Goal: Transaction & Acquisition: Purchase product/service

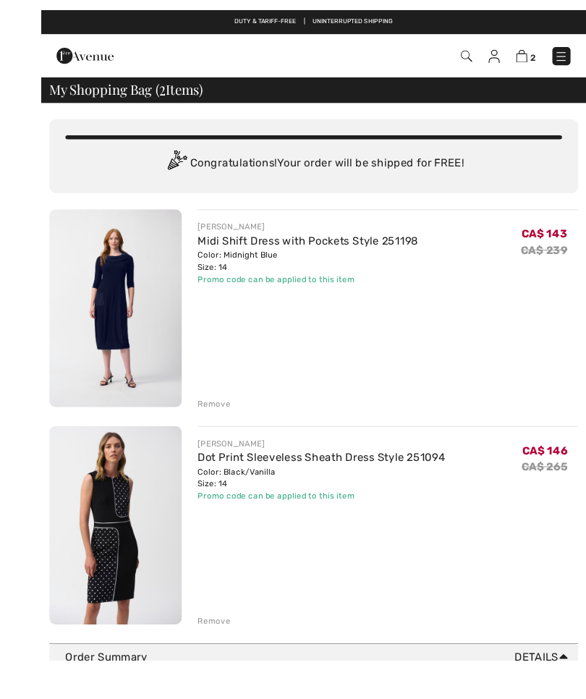
scroll to position [15, 0]
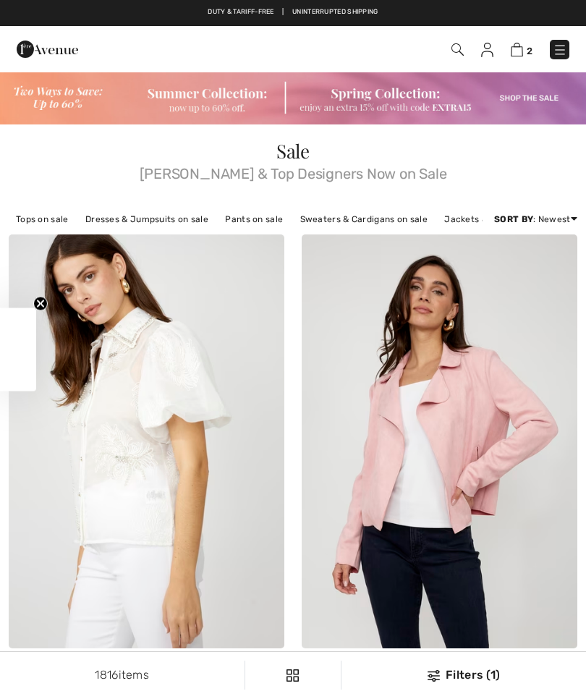
checkbox input "true"
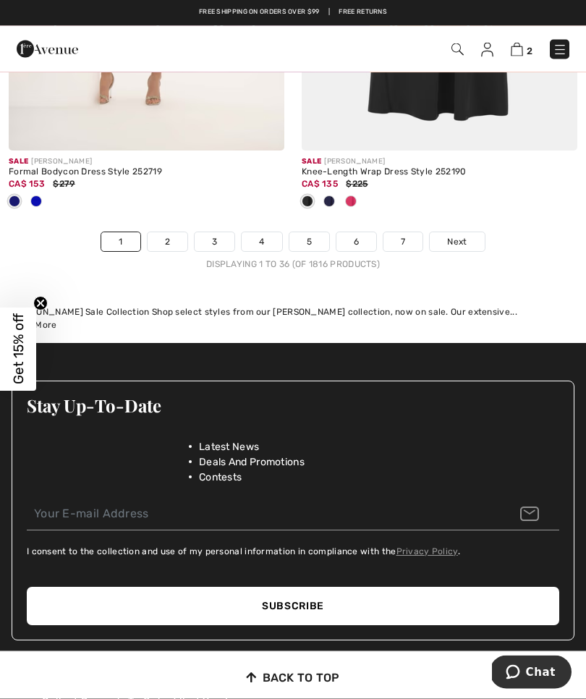
scroll to position [8927, 0]
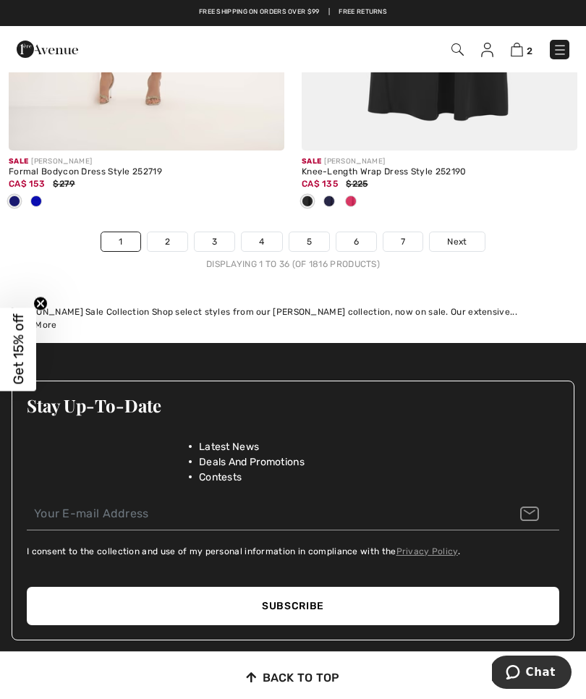
click at [314, 234] on link "5" at bounding box center [309, 241] width 40 height 19
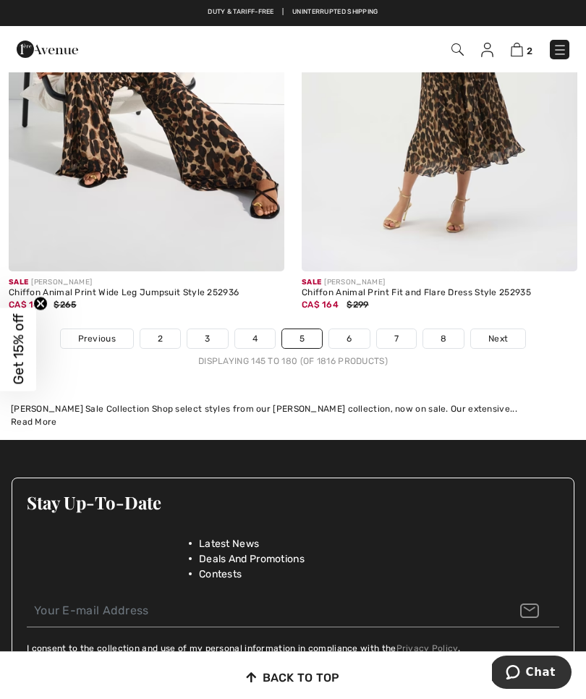
scroll to position [8682, 0]
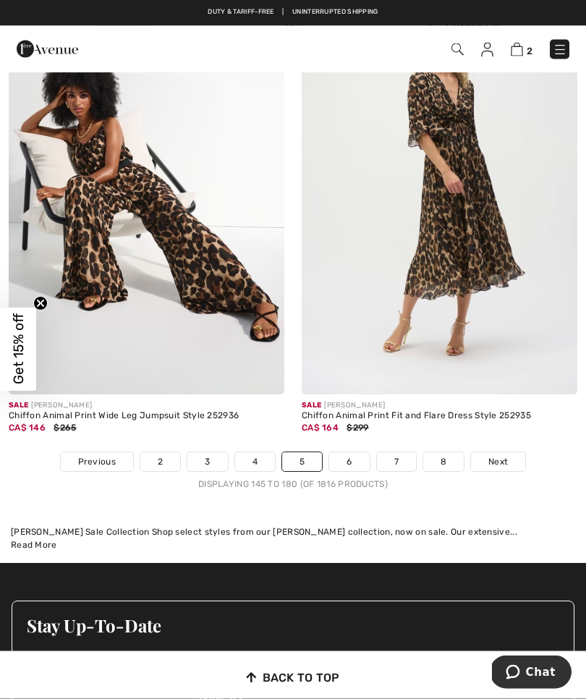
click at [353, 453] on link "6" at bounding box center [349, 462] width 40 height 19
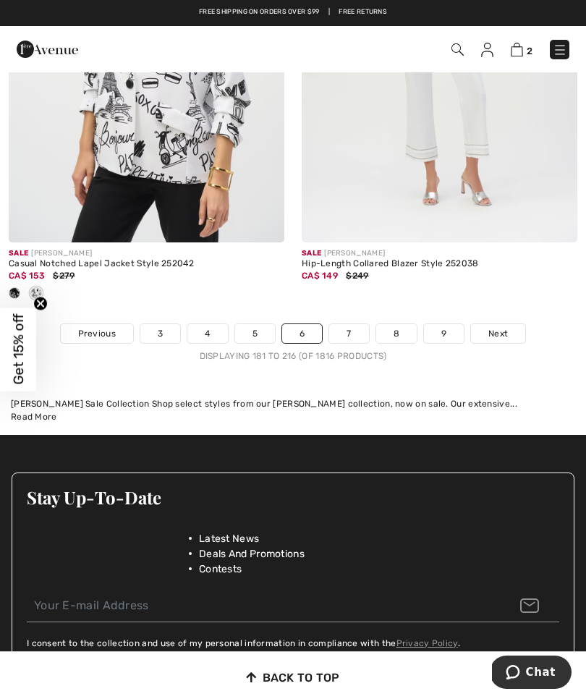
scroll to position [8653, 0]
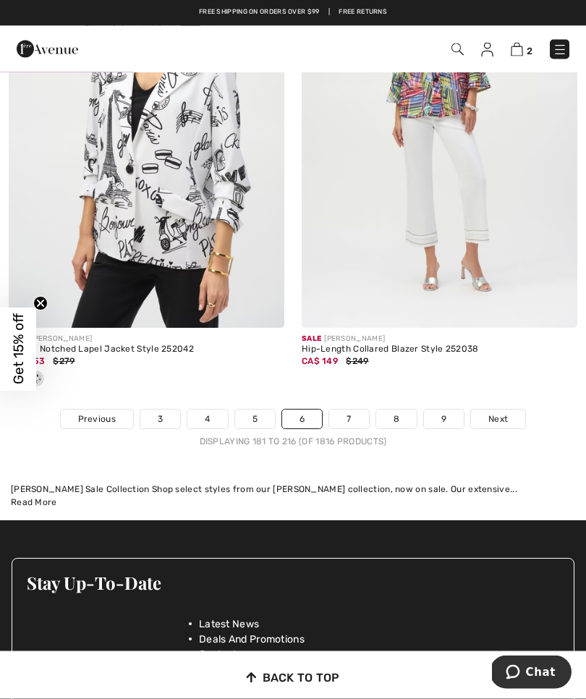
click at [352, 412] on link "7" at bounding box center [348, 419] width 39 height 19
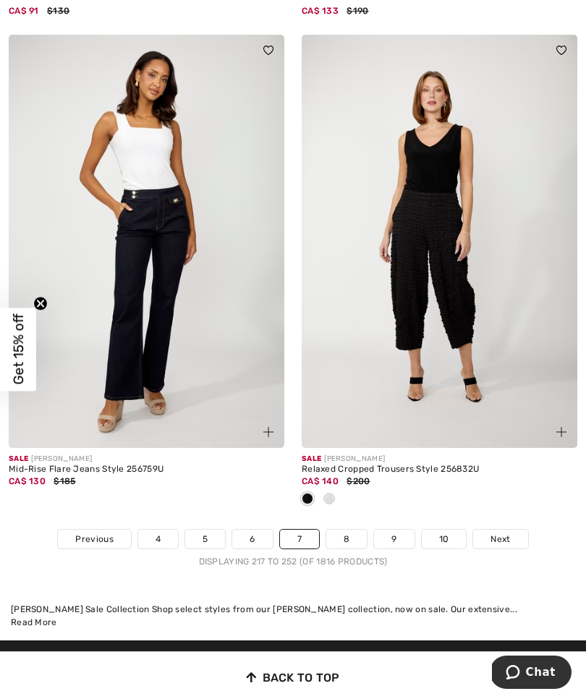
scroll to position [8805, 0]
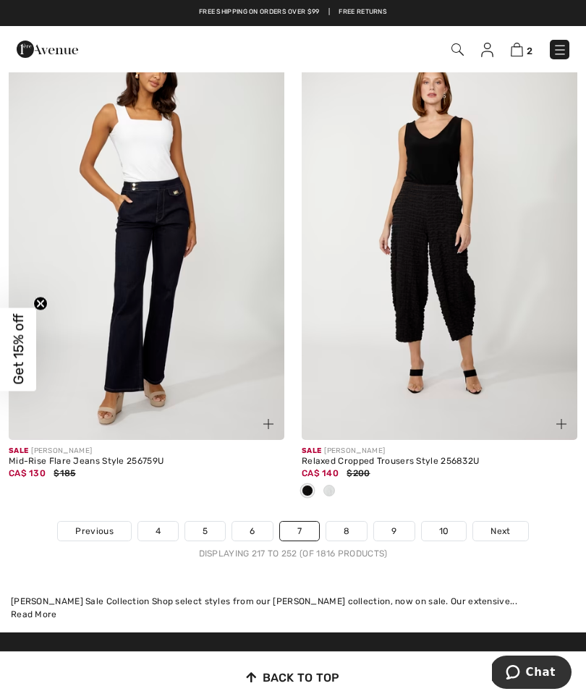
click at [354, 521] on link "8" at bounding box center [346, 530] width 41 height 19
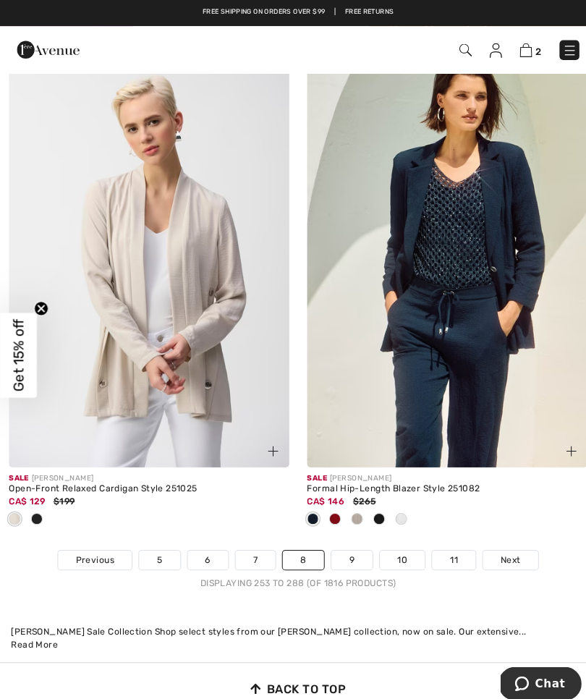
scroll to position [8665, 0]
click at [344, 550] on link "9" at bounding box center [345, 551] width 40 height 19
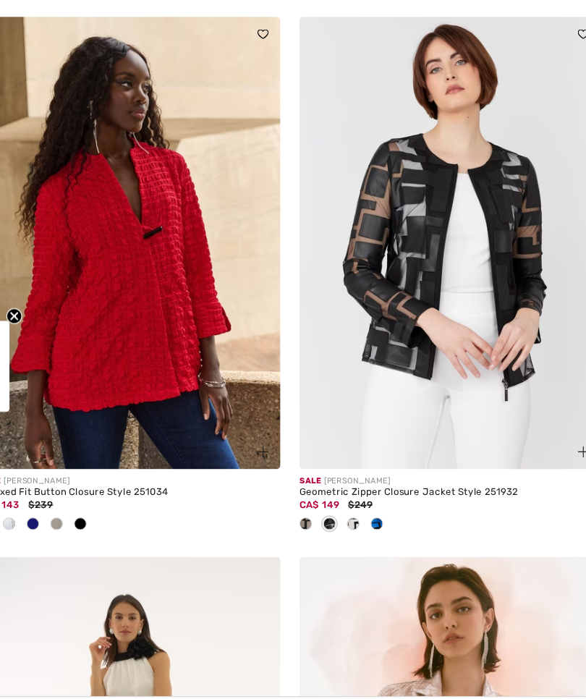
scroll to position [7933, 0]
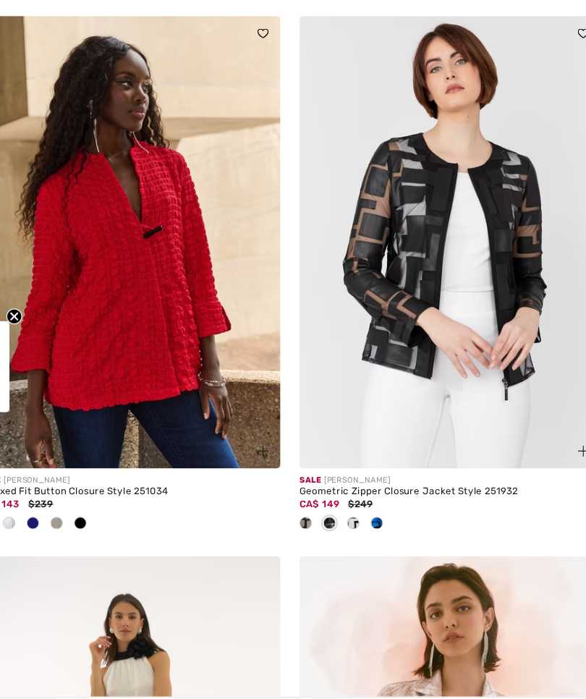
click at [477, 223] on img at bounding box center [440, 236] width 276 height 414
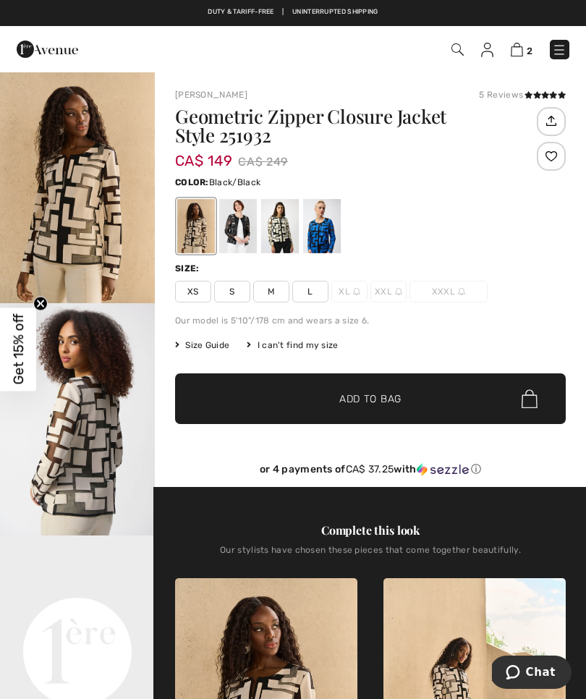
click at [232, 236] on div at bounding box center [238, 226] width 38 height 54
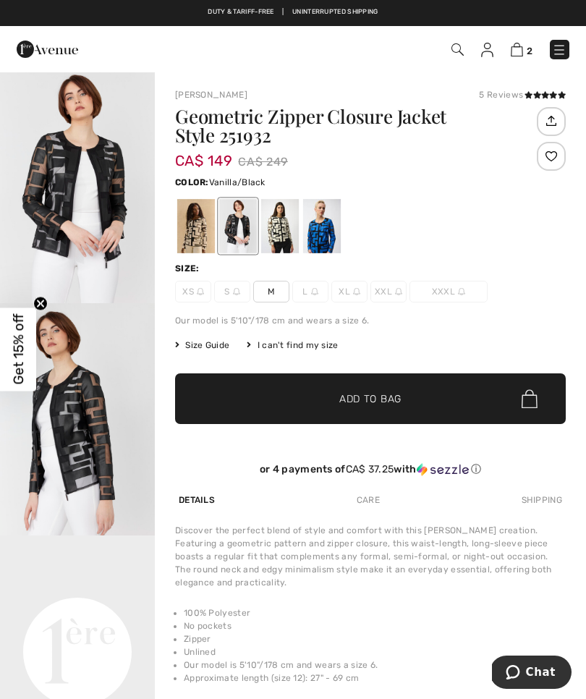
click at [270, 224] on div at bounding box center [280, 226] width 38 height 54
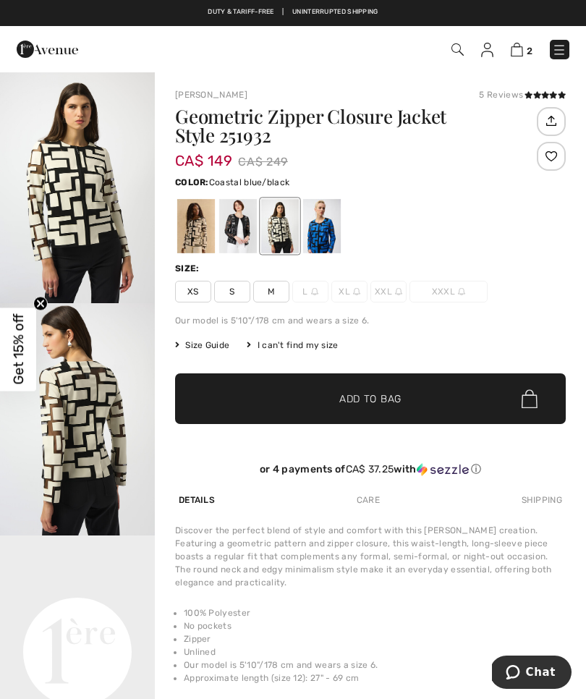
click at [333, 239] on div at bounding box center [322, 226] width 38 height 54
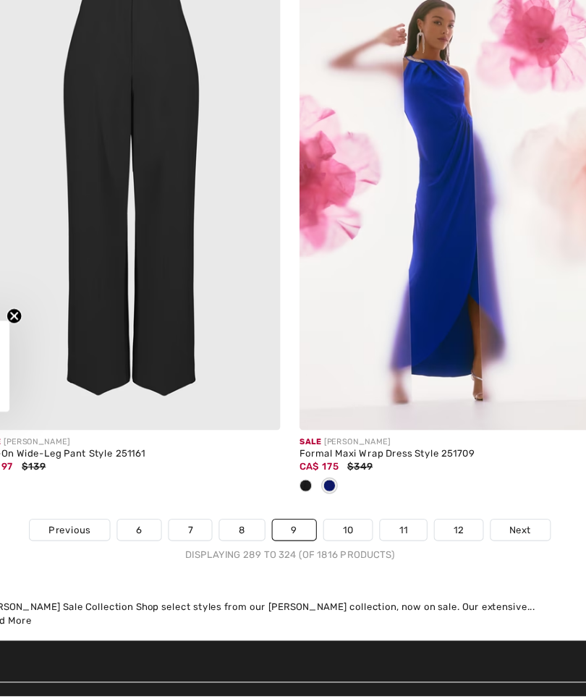
scroll to position [8956, 0]
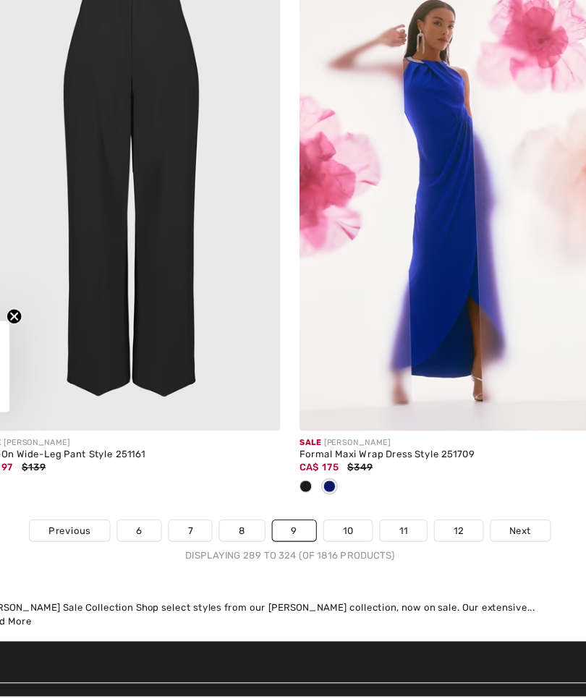
click at [335, 490] on link "10" at bounding box center [346, 499] width 45 height 19
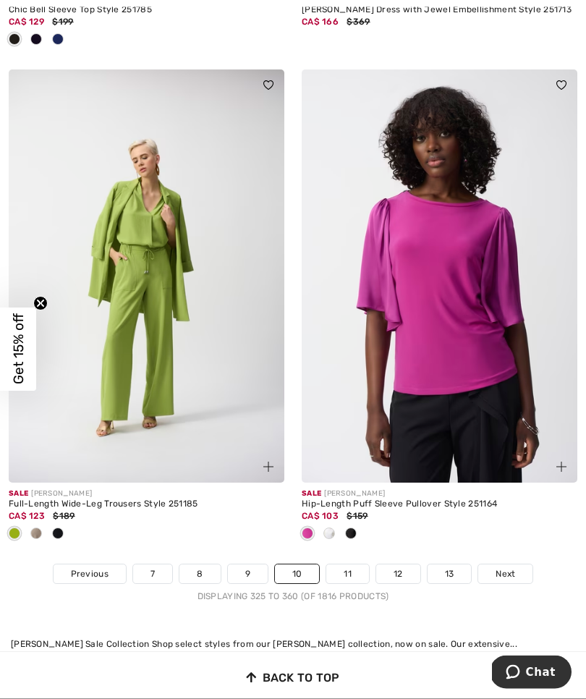
scroll to position [8881, 0]
click at [353, 569] on link "11" at bounding box center [347, 573] width 43 height 19
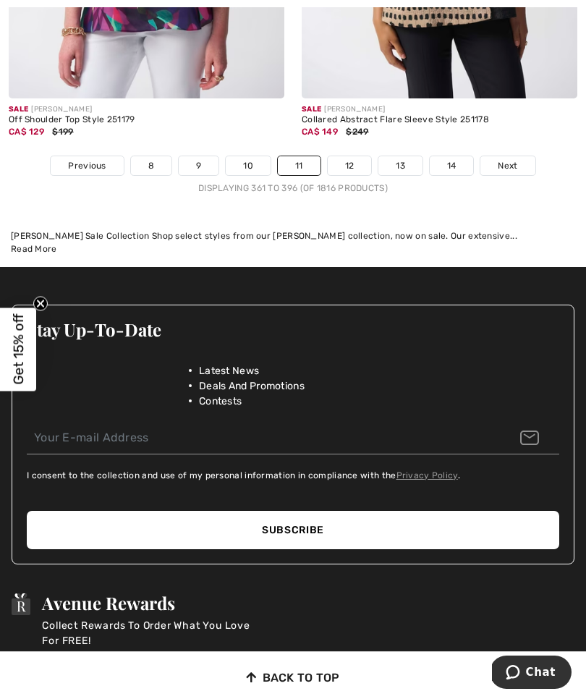
scroll to position [8976, 0]
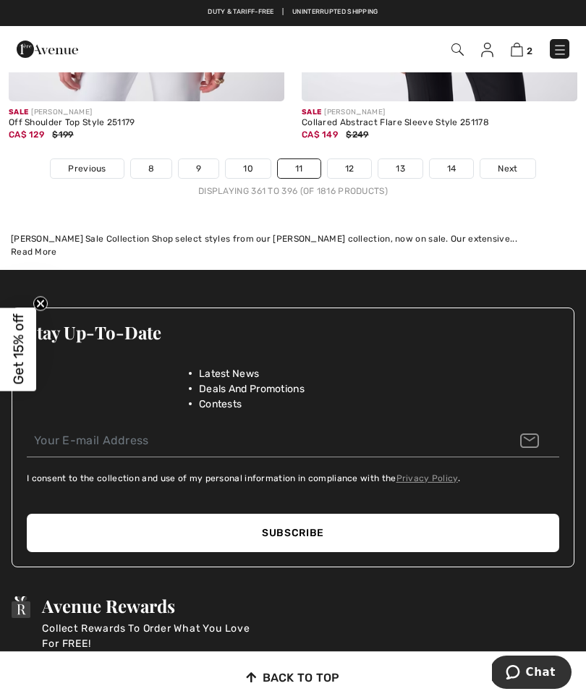
click at [350, 184] on div "Displaying 361 to 396 (of 1816 products)" at bounding box center [293, 190] width 586 height 13
click at [344, 161] on link "12" at bounding box center [350, 168] width 44 height 19
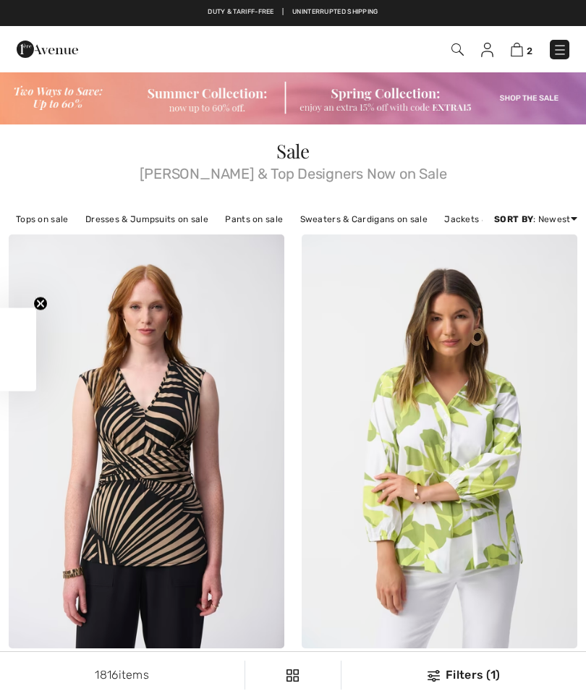
checkbox input "true"
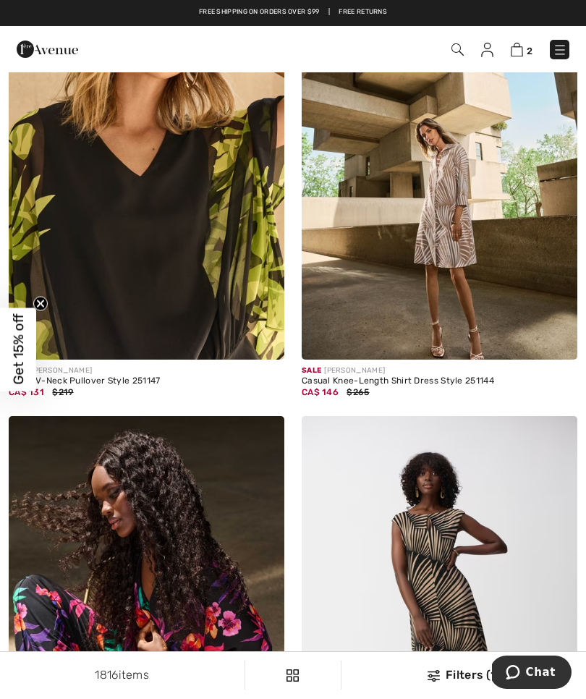
scroll to position [1663, 0]
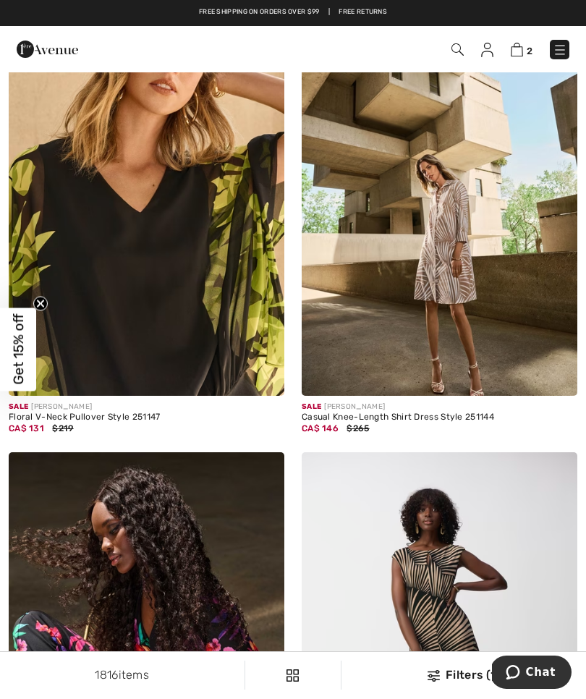
click at [444, 260] on img at bounding box center [440, 189] width 276 height 414
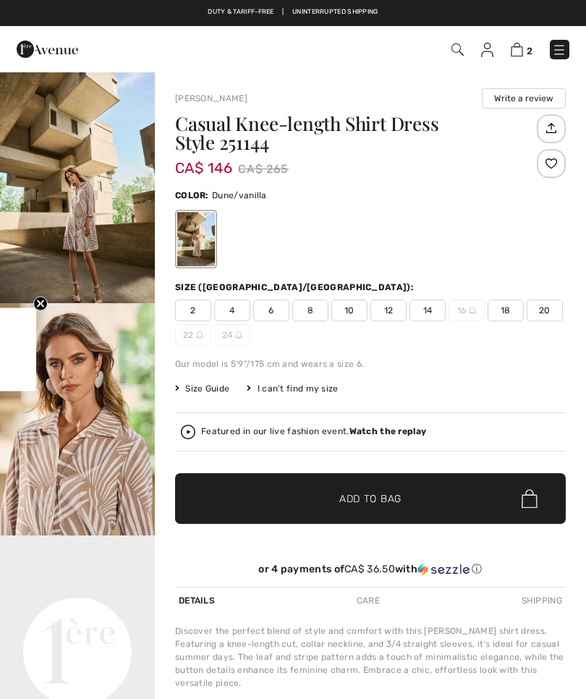
checkbox input "true"
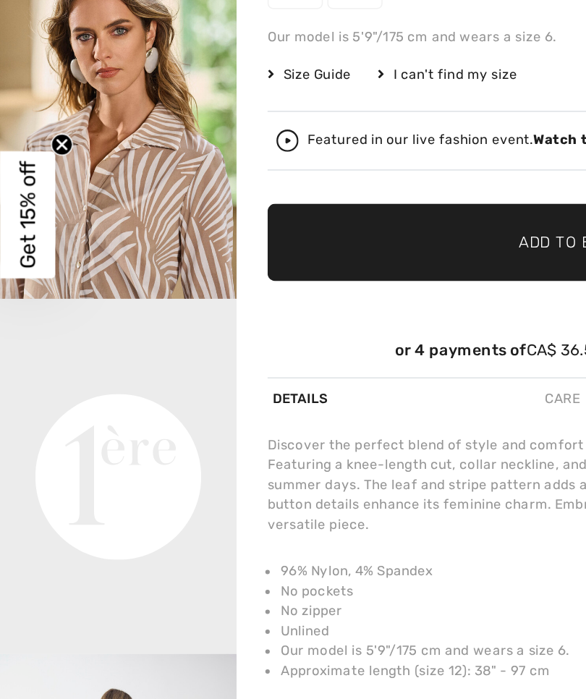
scroll to position [131, 0]
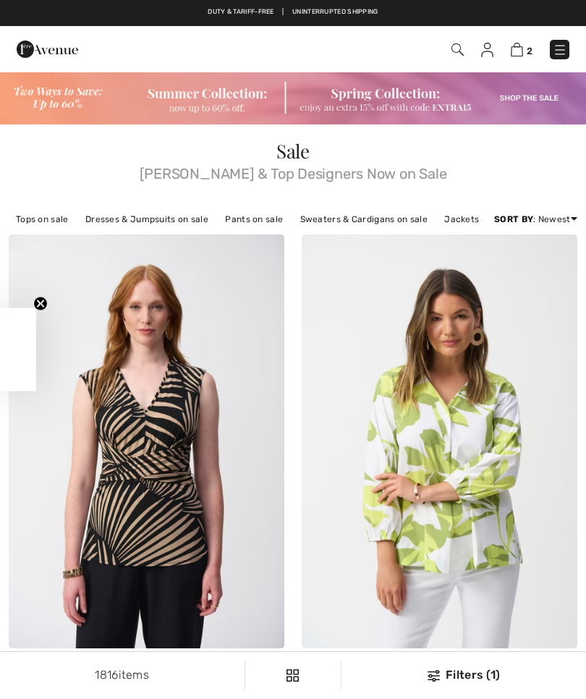
checkbox input "true"
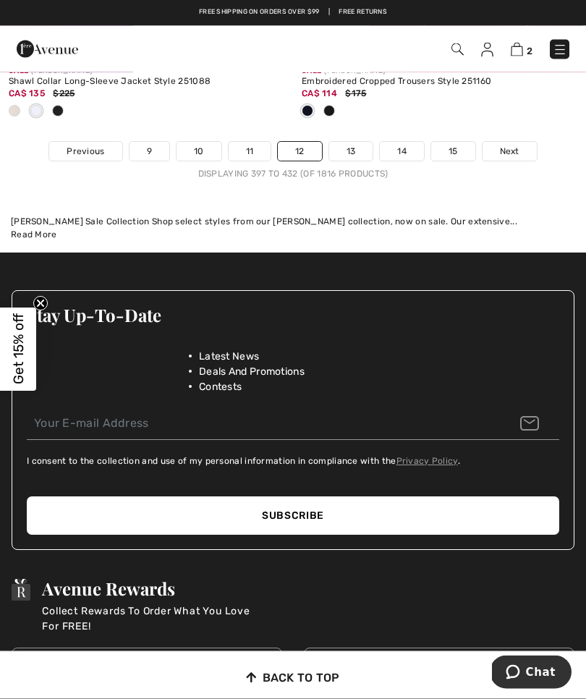
scroll to position [9065, 0]
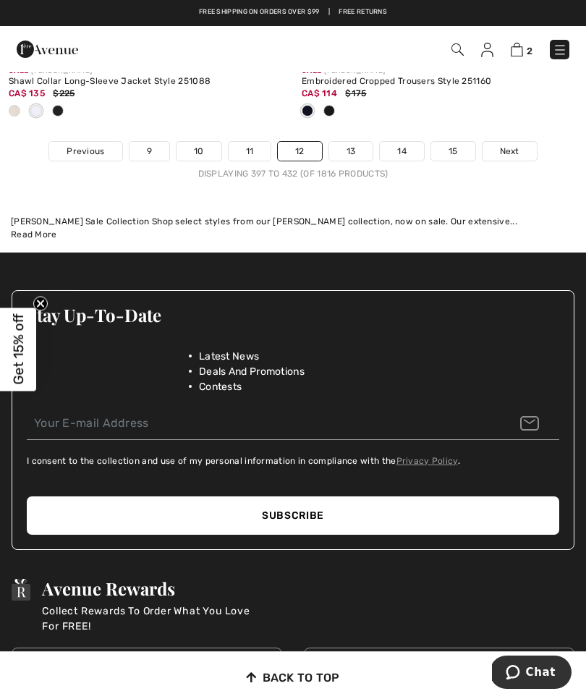
click at [508, 149] on link "Next" at bounding box center [509, 151] width 54 height 19
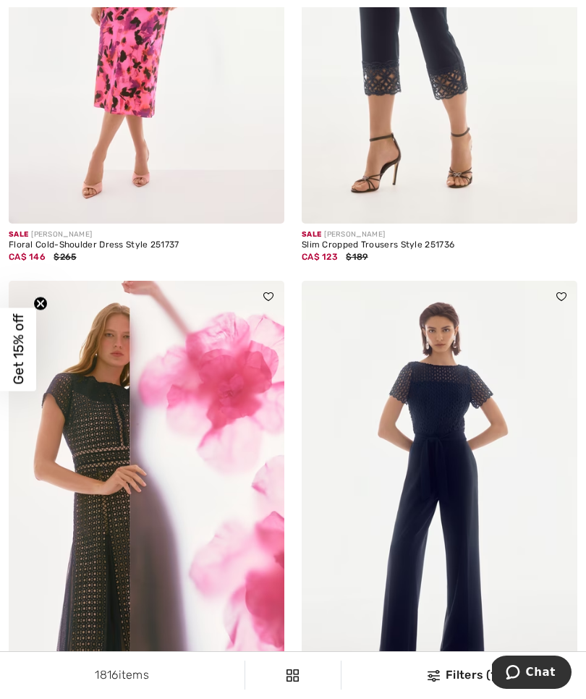
scroll to position [4028, 0]
